Goal: Transaction & Acquisition: Purchase product/service

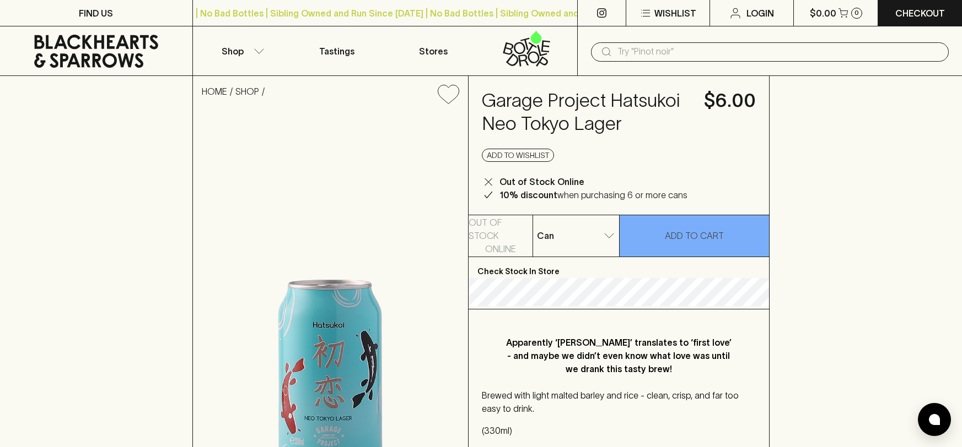
click at [29, 267] on div "HOME SHOP Garage Project Hatsukoi Neo Tokyo Lager $6.00 Add to wishlist Out of …" at bounding box center [481, 299] width 962 height 446
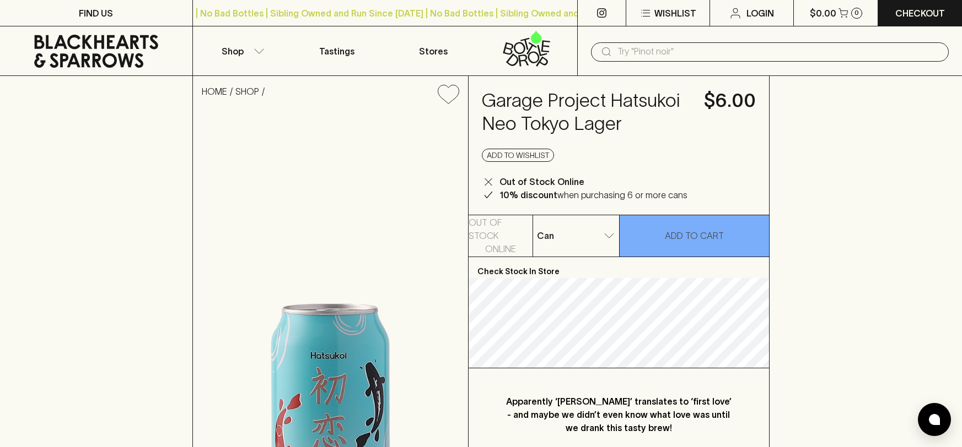
click at [18, 293] on div "HOME SHOP Garage Project Hatsukoi Neo Tokyo Lager $6.00 Add to wishlist Out of …" at bounding box center [481, 328] width 962 height 505
click at [25, 305] on div "HOME SHOP Garage Project Hatsukoi Neo Tokyo Lager $6.00 Add to wishlist Out of …" at bounding box center [481, 328] width 962 height 505
click at [127, 427] on div "HOME SHOP Garage Project Hatsukoi Neo Tokyo Lager $6.00 Add to wishlist Out of …" at bounding box center [481, 328] width 962 height 505
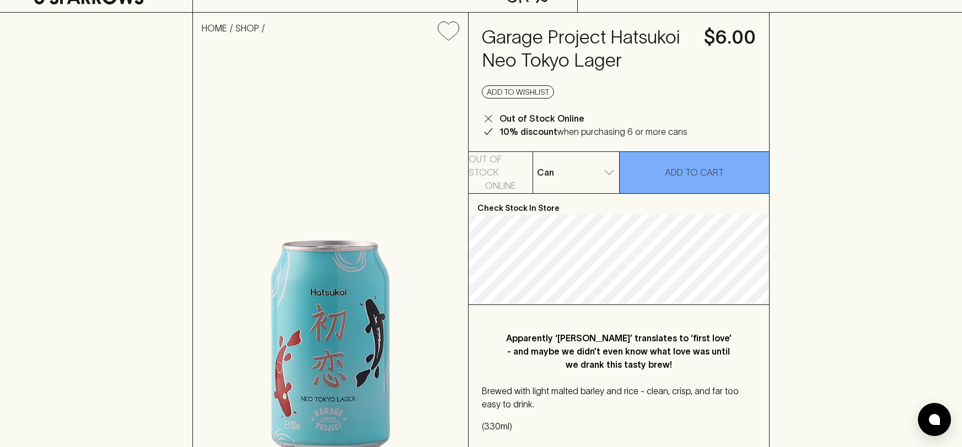
scroll to position [63, 0]
click at [871, 53] on div "HOME SHOP Garage Project Hatsukoi Neo Tokyo Lager $6.00 Add to wishlist Out of …" at bounding box center [481, 265] width 962 height 505
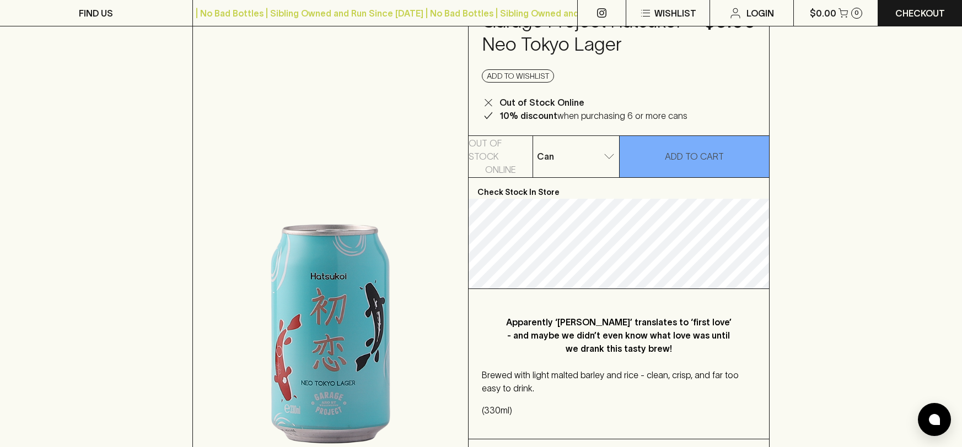
scroll to position [79, 0]
